Goal: Task Accomplishment & Management: Manage account settings

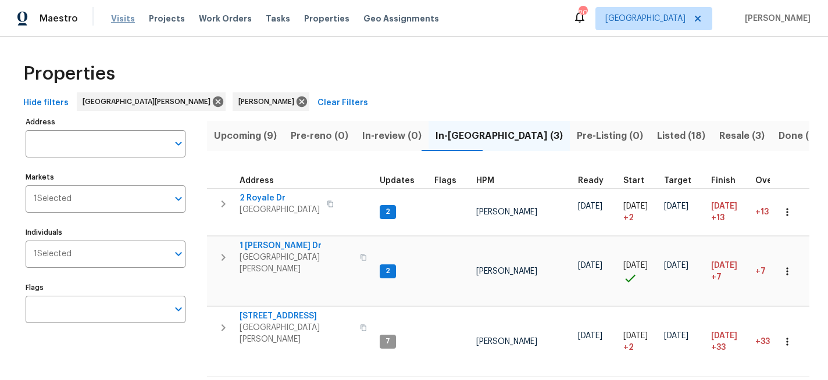
click at [123, 16] on span "Visits" at bounding box center [123, 19] width 24 height 12
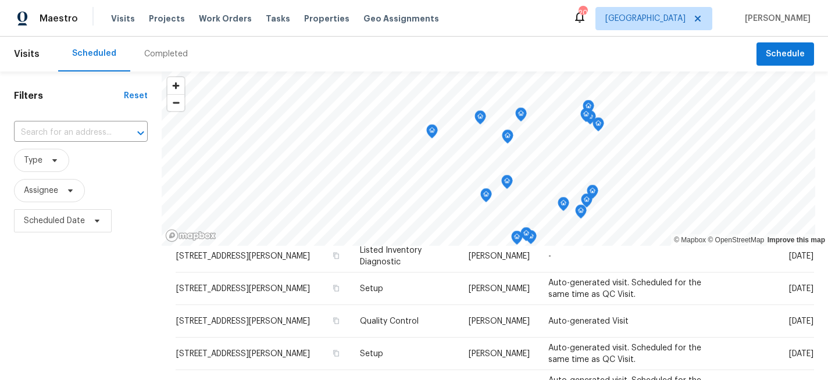
scroll to position [213, 0]
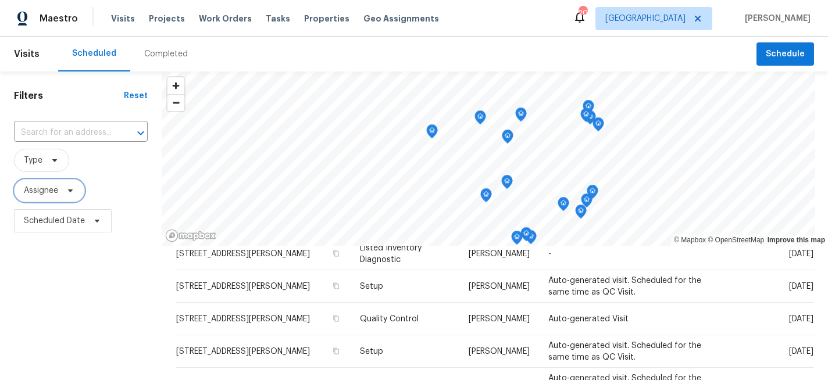
click at [55, 190] on span "Assignee" at bounding box center [41, 191] width 34 height 12
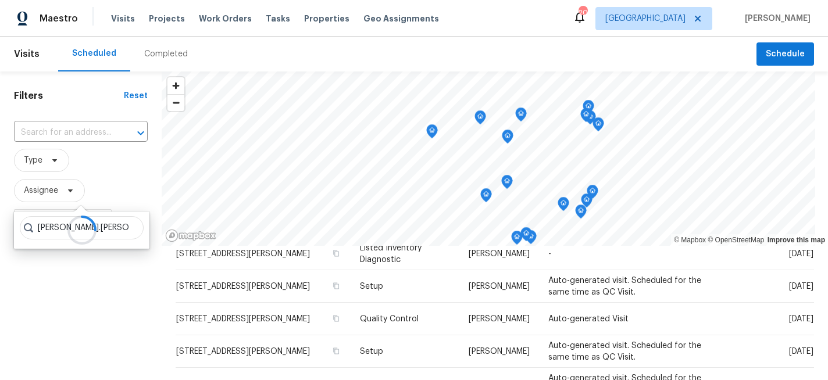
type input "[PERSON_NAME].[PERSON_NAME]"
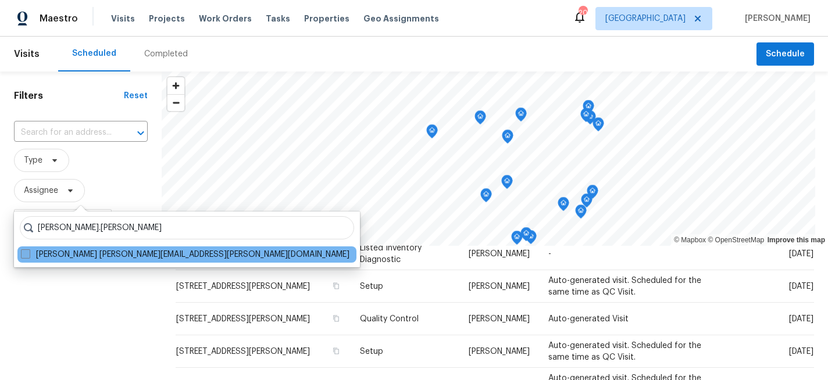
click at [24, 253] on span at bounding box center [25, 253] width 9 height 9
click at [24, 253] on input "[PERSON_NAME] [PERSON_NAME][EMAIL_ADDRESS][PERSON_NAME][DOMAIN_NAME]" at bounding box center [25, 253] width 8 height 8
checkbox input "true"
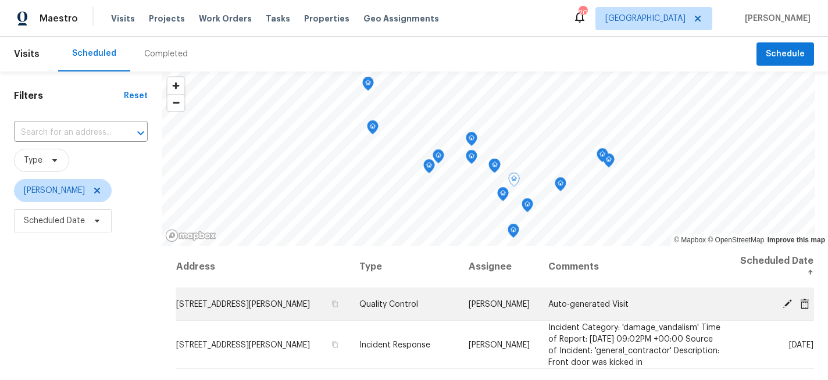
click at [786, 299] on icon at bounding box center [787, 303] width 10 height 10
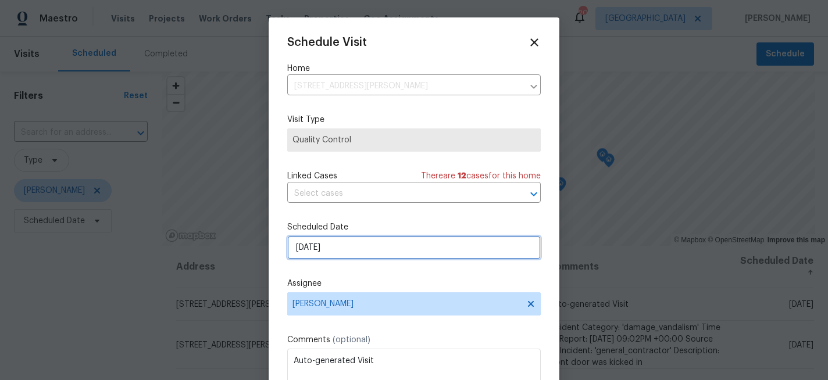
click at [344, 242] on input "[DATE]" at bounding box center [414, 247] width 254 height 23
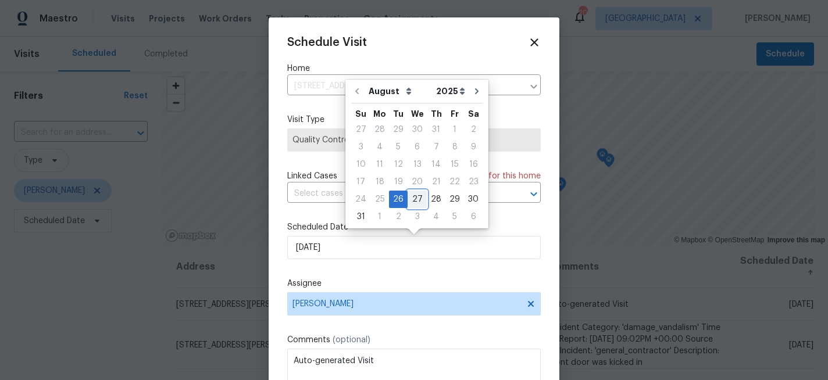
click at [413, 198] on div "27" at bounding box center [417, 199] width 19 height 16
type input "[DATE]"
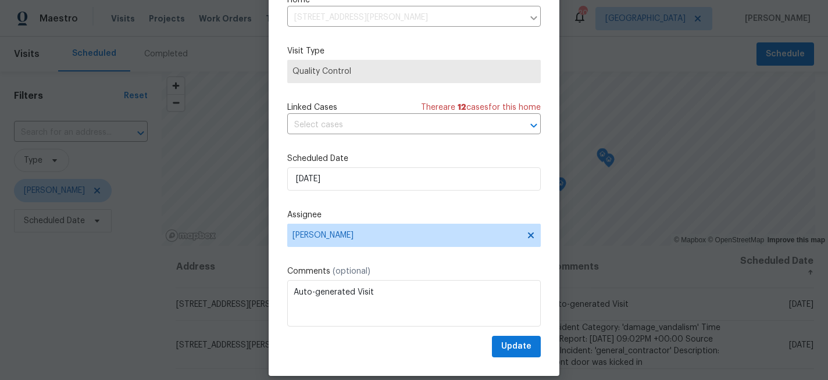
scroll to position [62, 0]
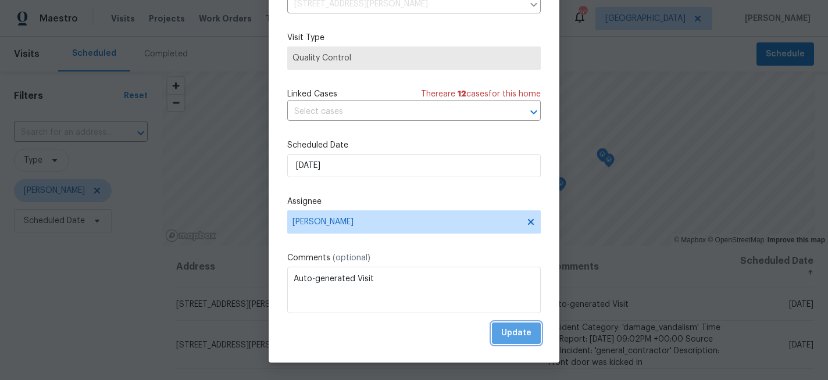
click at [517, 333] on span "Update" at bounding box center [516, 333] width 30 height 15
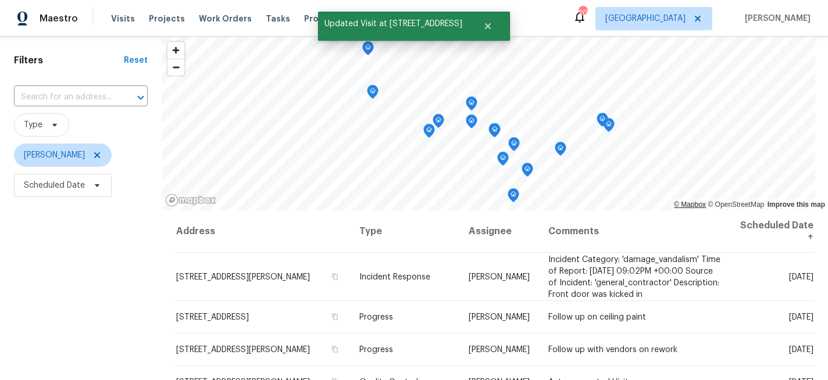
scroll to position [37, 0]
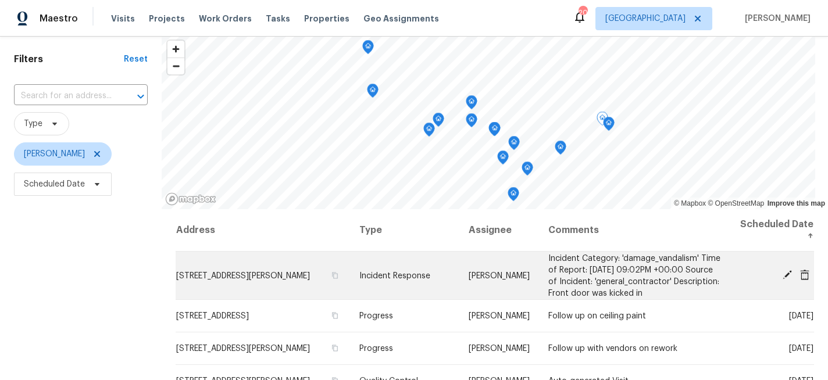
click at [789, 270] on icon at bounding box center [787, 275] width 10 height 10
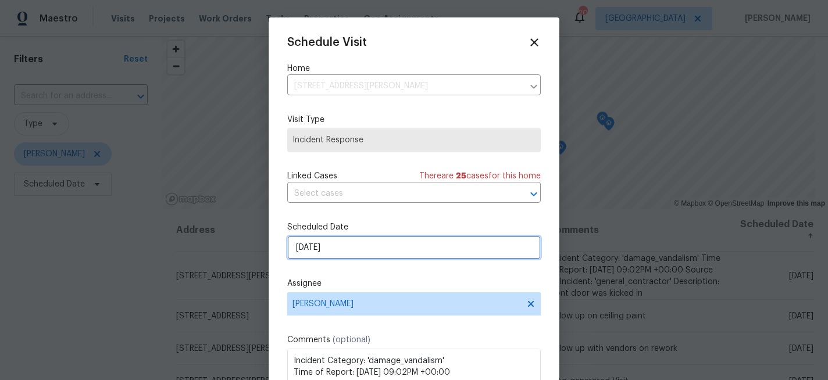
click at [357, 251] on input "[DATE]" at bounding box center [414, 247] width 254 height 23
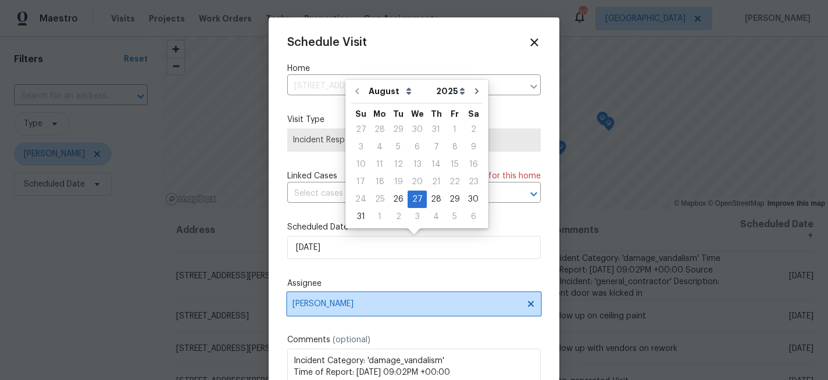
click at [322, 308] on span "[PERSON_NAME]" at bounding box center [406, 303] width 228 height 9
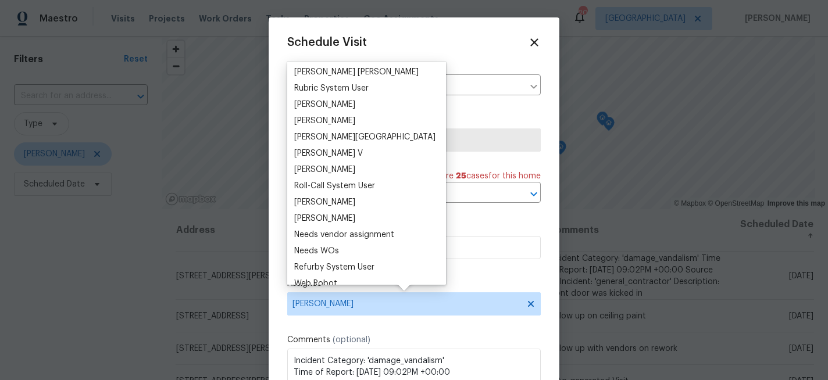
scroll to position [1070, 0]
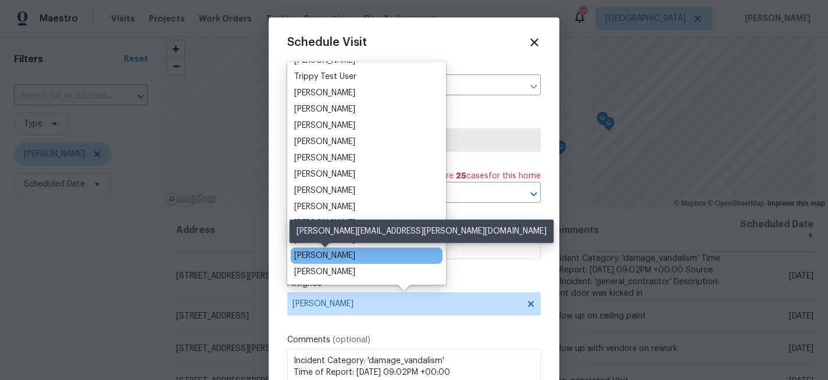
click at [322, 254] on div "[PERSON_NAME]" at bounding box center [324, 256] width 61 height 12
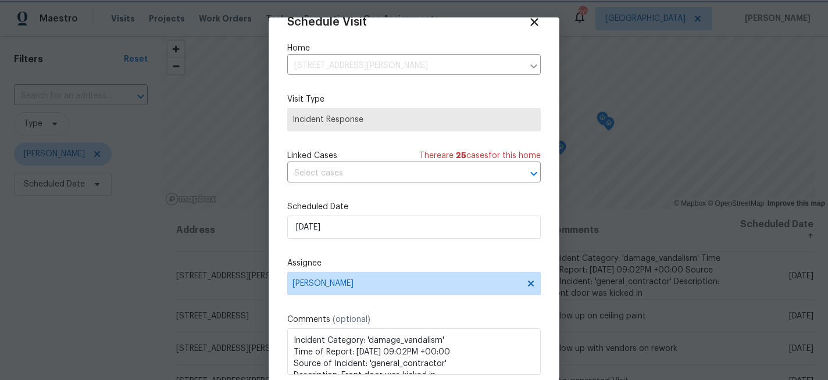
scroll to position [62, 0]
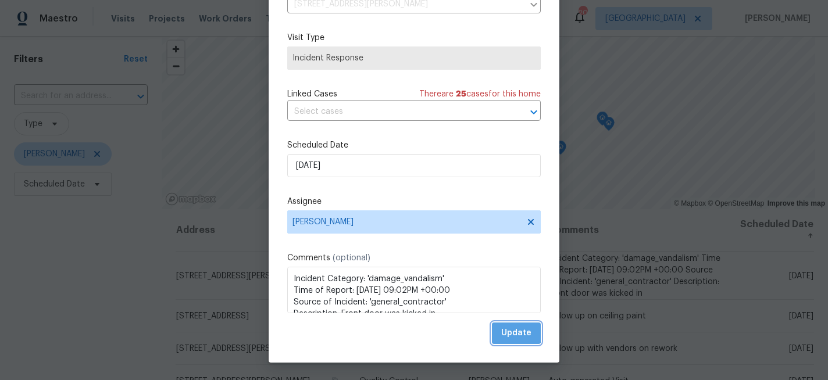
click at [506, 332] on span "Update" at bounding box center [516, 333] width 30 height 15
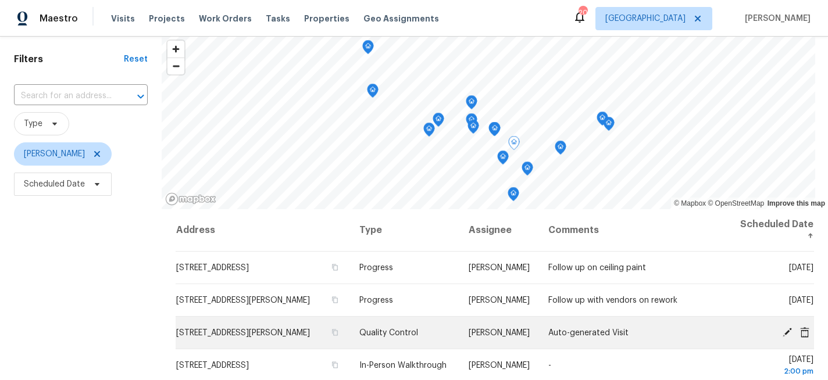
click at [806, 330] on icon at bounding box center [804, 332] width 9 height 10
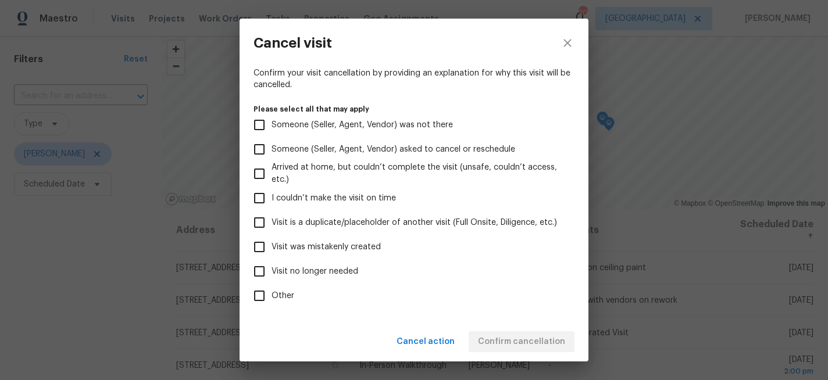
scroll to position [93, 0]
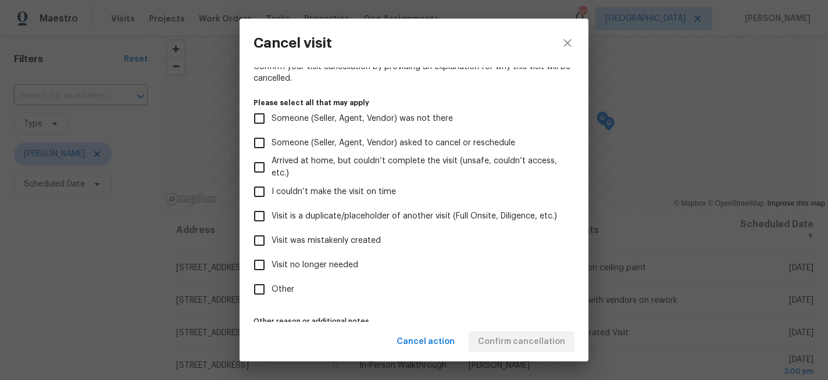
click at [258, 240] on input "Visit was mistakenly created" at bounding box center [259, 241] width 24 height 24
checkbox input "true"
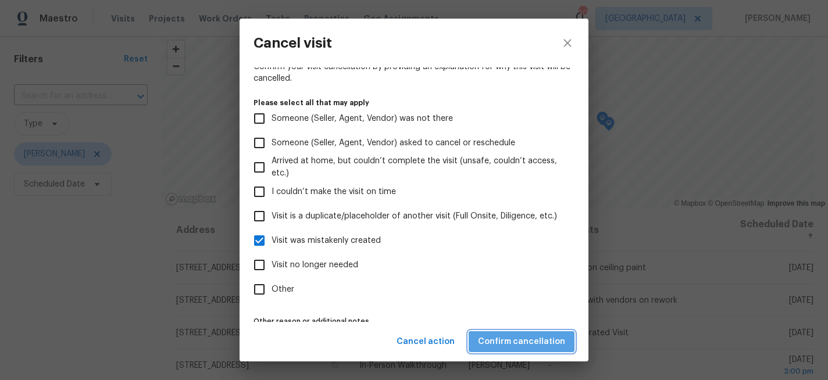
click at [537, 344] on span "Confirm cancellation" at bounding box center [521, 342] width 87 height 15
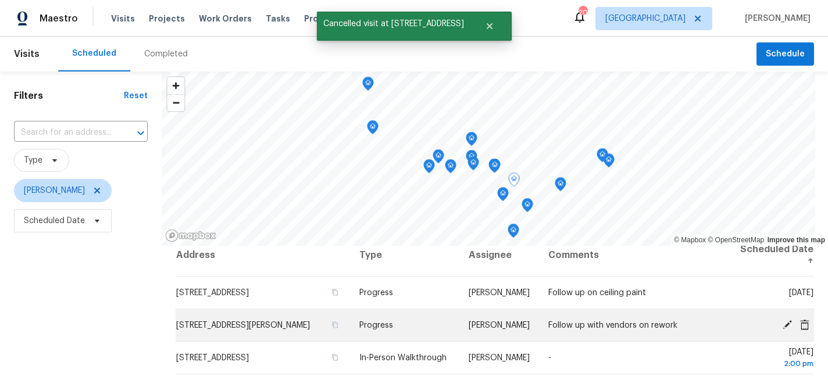
scroll to position [0, 0]
